Goal: Task Accomplishment & Management: Manage account settings

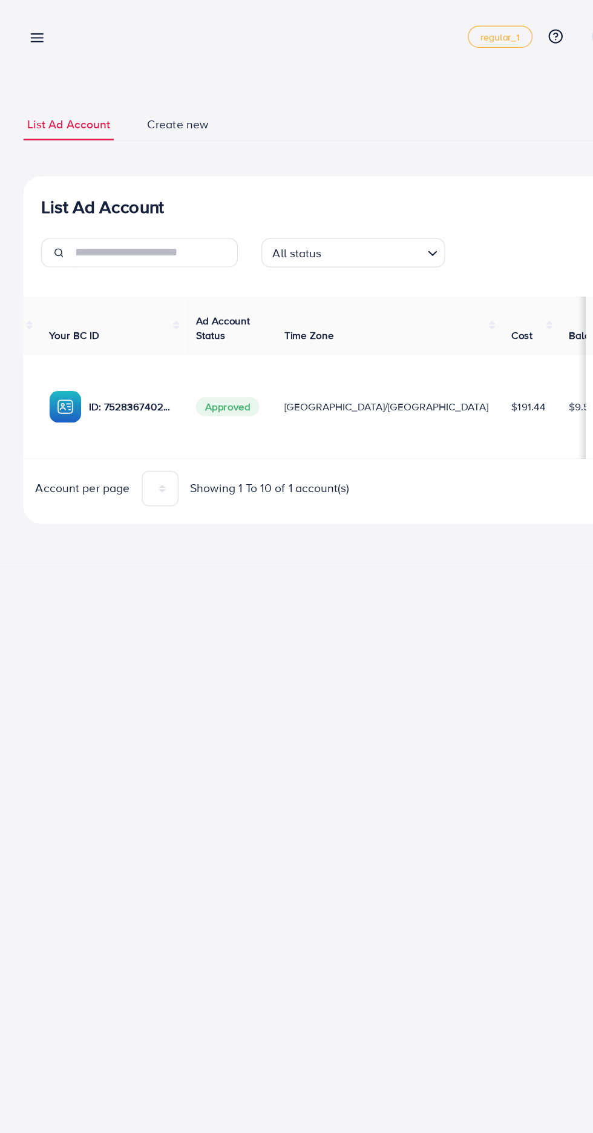
scroll to position [0, 174]
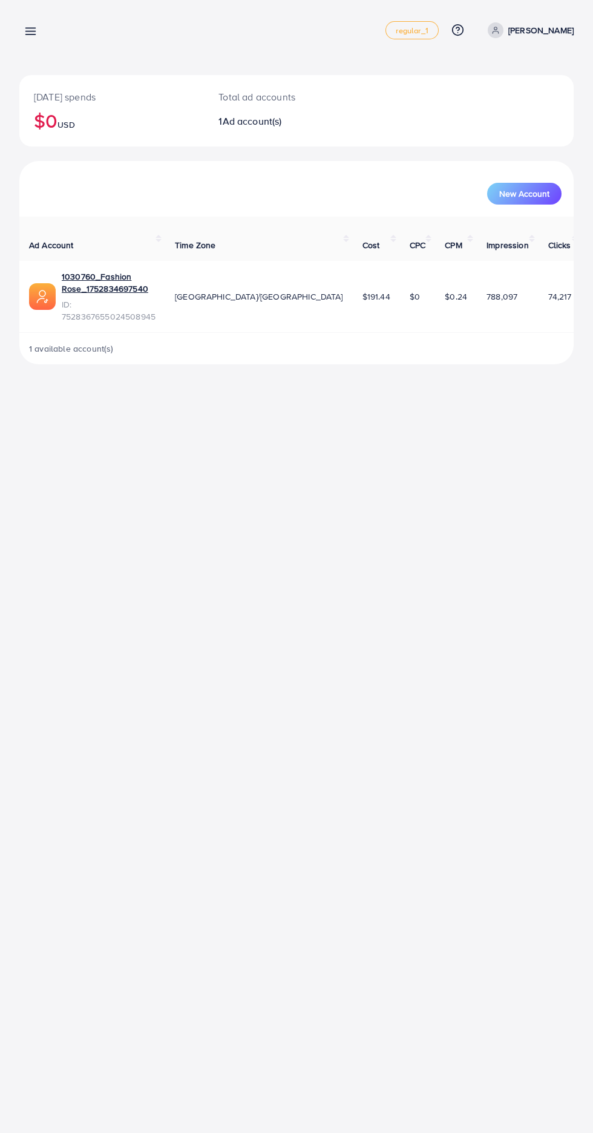
click at [30, 31] on line at bounding box center [31, 31] width 10 height 0
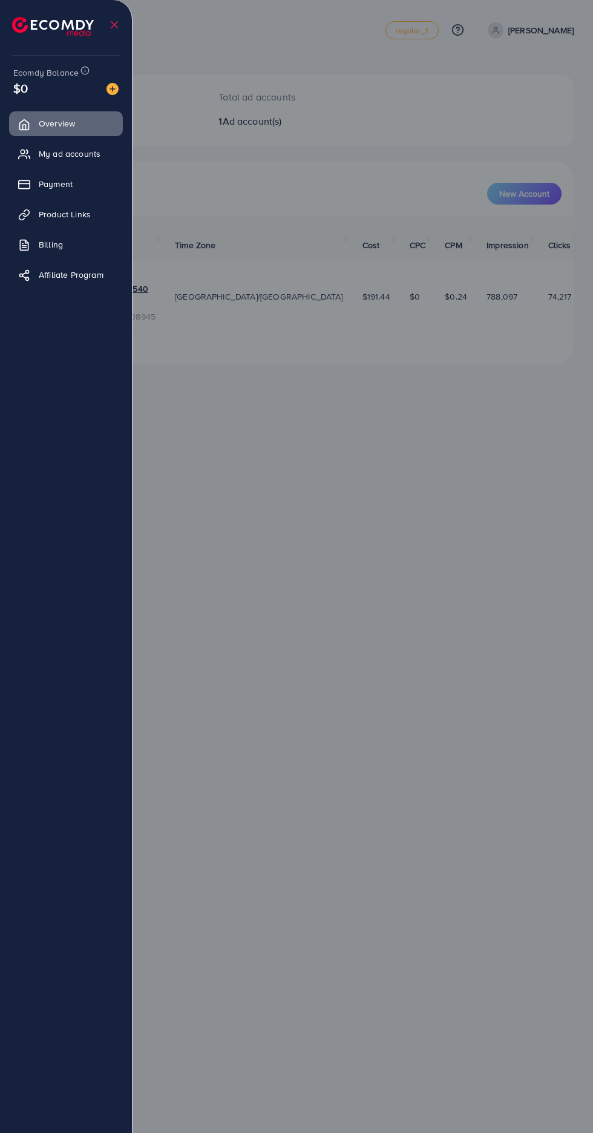
click at [46, 160] on span "My ad accounts" at bounding box center [70, 154] width 62 height 12
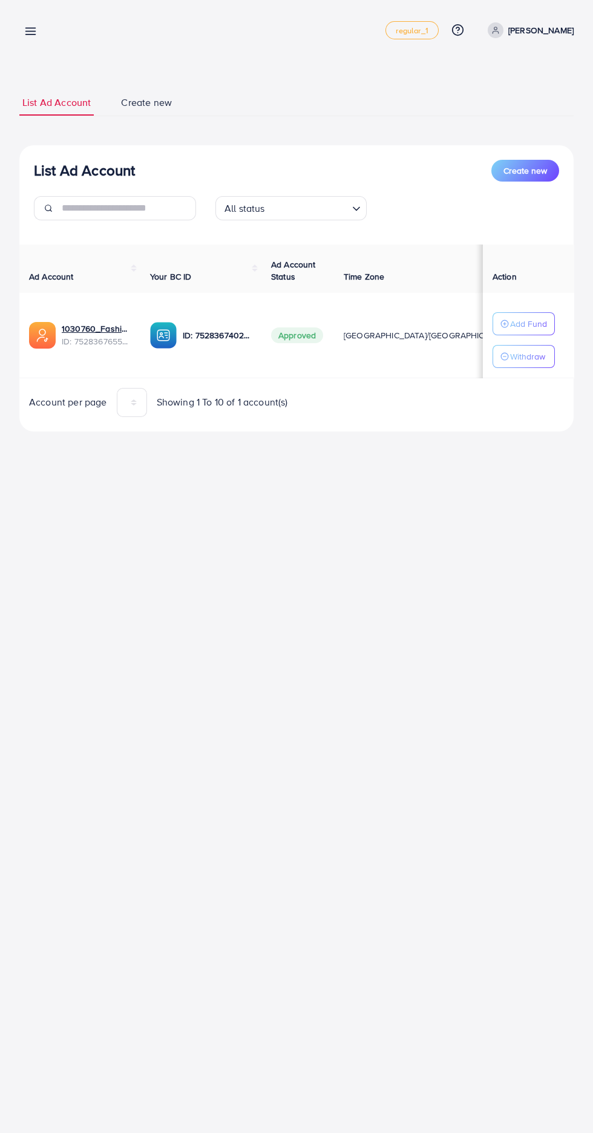
scroll to position [0, 174]
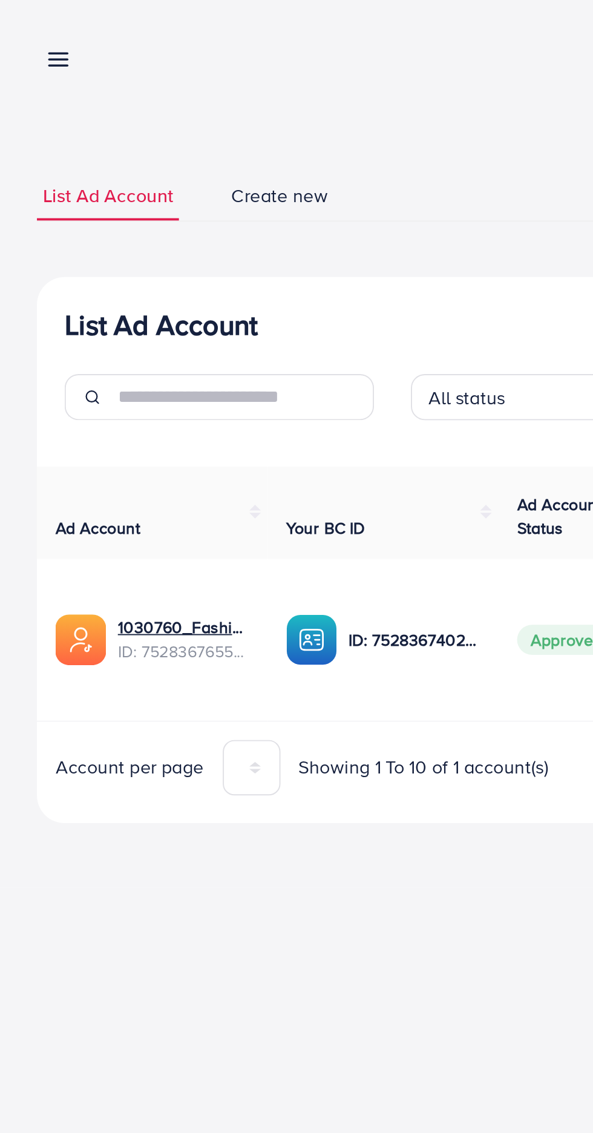
scroll to position [0, 174]
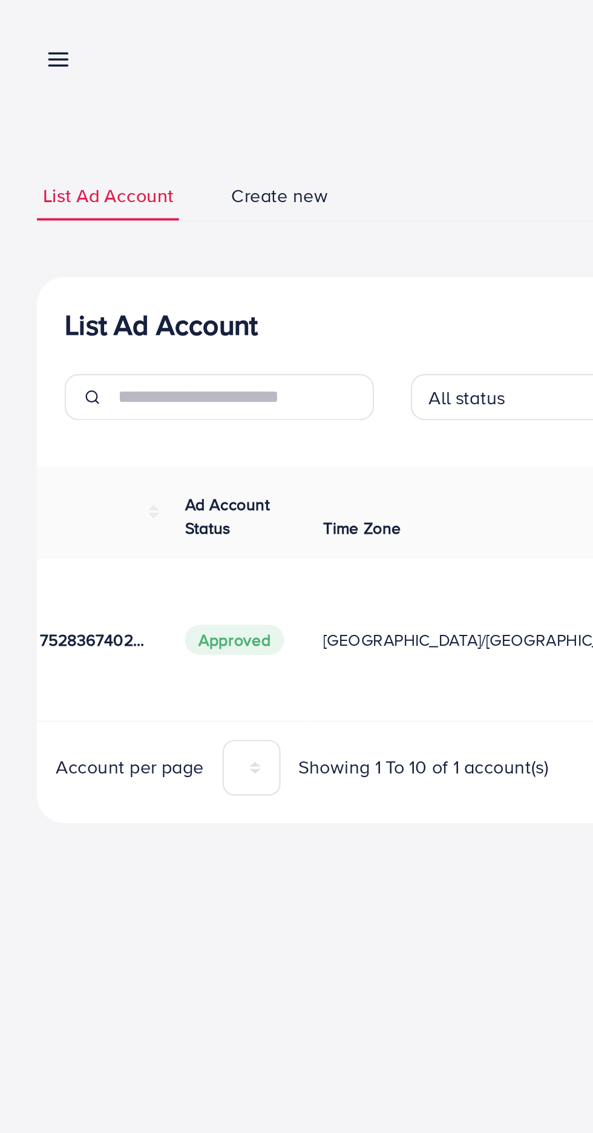
click at [217, 574] on div "My ad accounts regular_1 Help Center Contact Support Plans and Pricing Term and…" at bounding box center [296, 566] width 593 height 1133
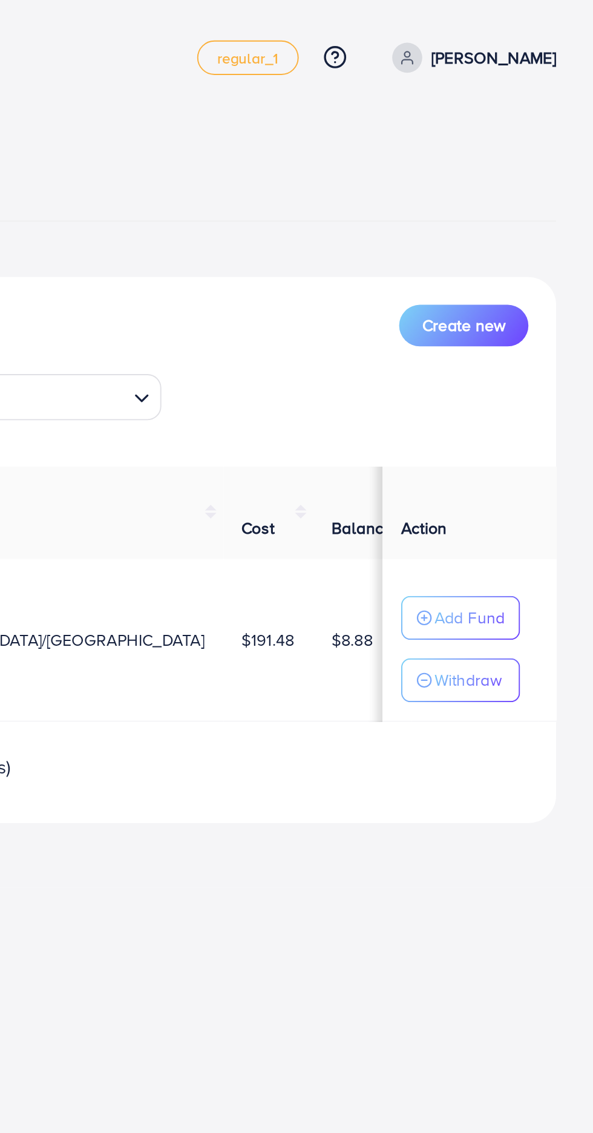
scroll to position [0, 87]
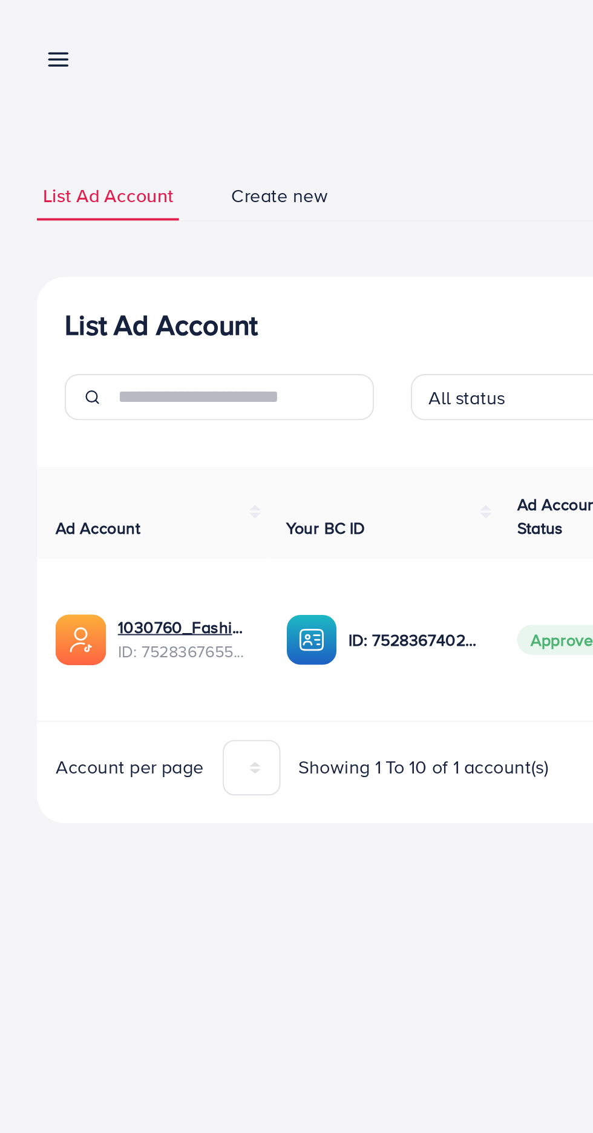
scroll to position [0, 174]
